Goal: Find contact information: Find contact information

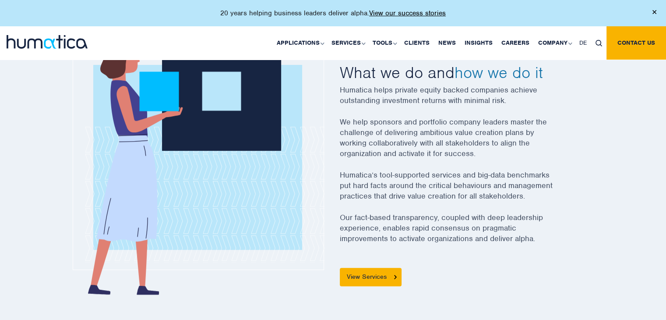
scroll to position [378, 0]
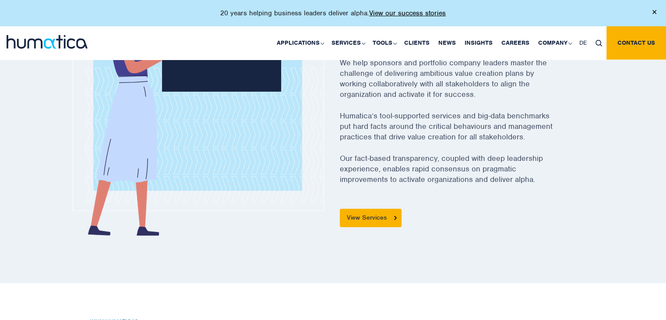
click at [195, 246] on div at bounding box center [333, 98] width 666 height 369
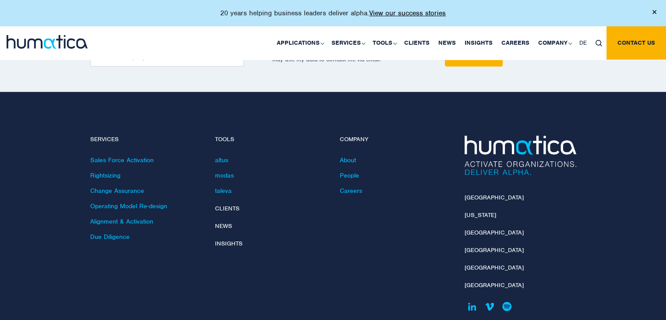
scroll to position [1861, 0]
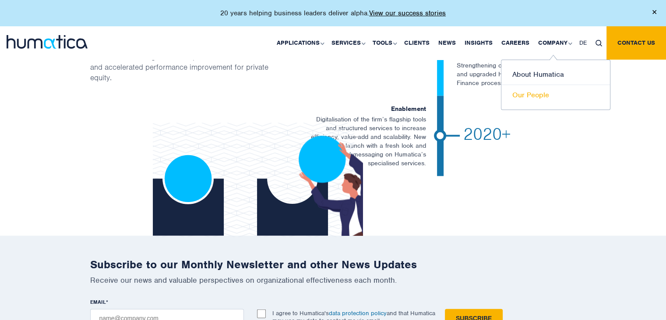
click at [527, 93] on link "Our People" at bounding box center [556, 95] width 109 height 20
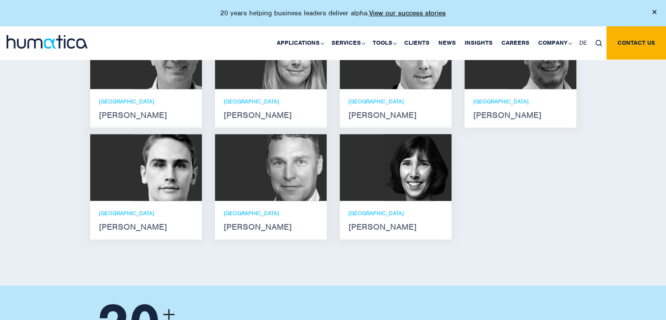
scroll to position [718, 0]
click at [376, 210] on p "LONDON" at bounding box center [396, 213] width 94 height 7
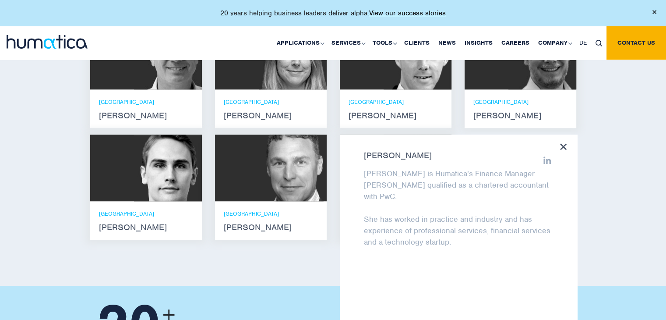
click at [290, 224] on strong "Bryan Turner" at bounding box center [271, 227] width 94 height 7
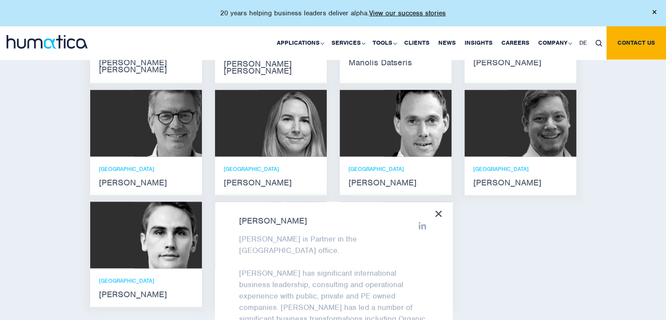
scroll to position [0, 0]
click at [270, 179] on strong "Zoë Fox" at bounding box center [271, 182] width 94 height 7
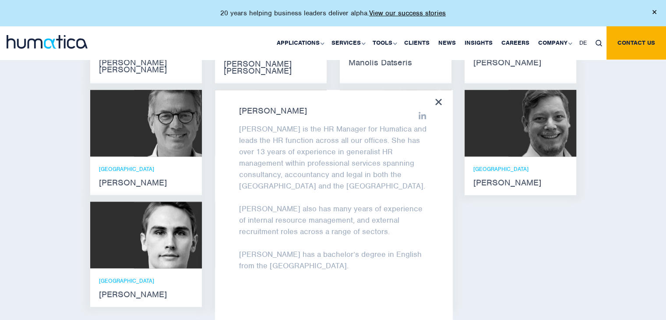
click at [152, 147] on img at bounding box center [168, 123] width 68 height 67
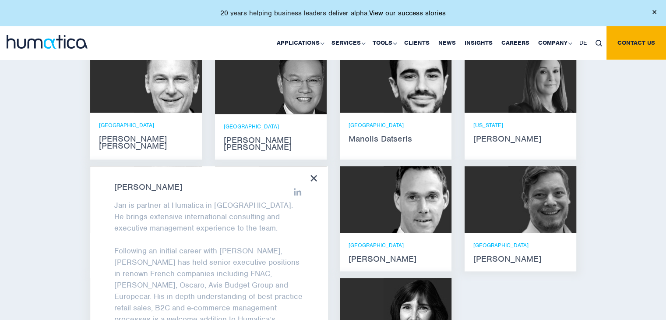
scroll to position [574, 0]
click at [38, 146] on div "Meet our leadership team Andros Payne He holds degrees in Electrical and Mechan…" at bounding box center [333, 202] width 666 height 453
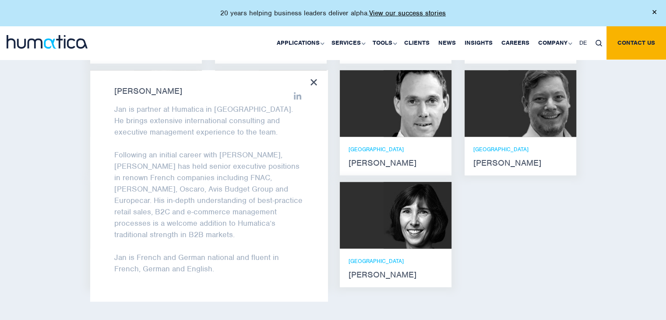
scroll to position [0, 0]
